Goal: Navigation & Orientation: Go to known website

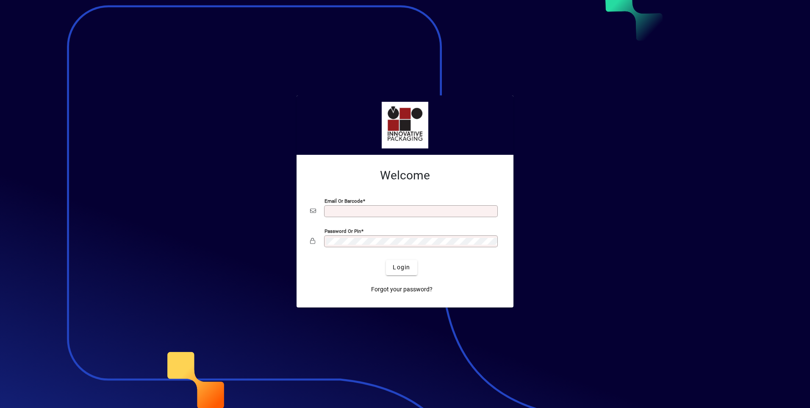
type input "**********"
click at [627, 173] on div at bounding box center [405, 204] width 810 height 408
click at [296, 237] on app-login-layout "**********" at bounding box center [405, 204] width 810 height 408
click at [386, 260] on button "Login" at bounding box center [401, 267] width 31 height 15
